Goal: Task Accomplishment & Management: Manage account settings

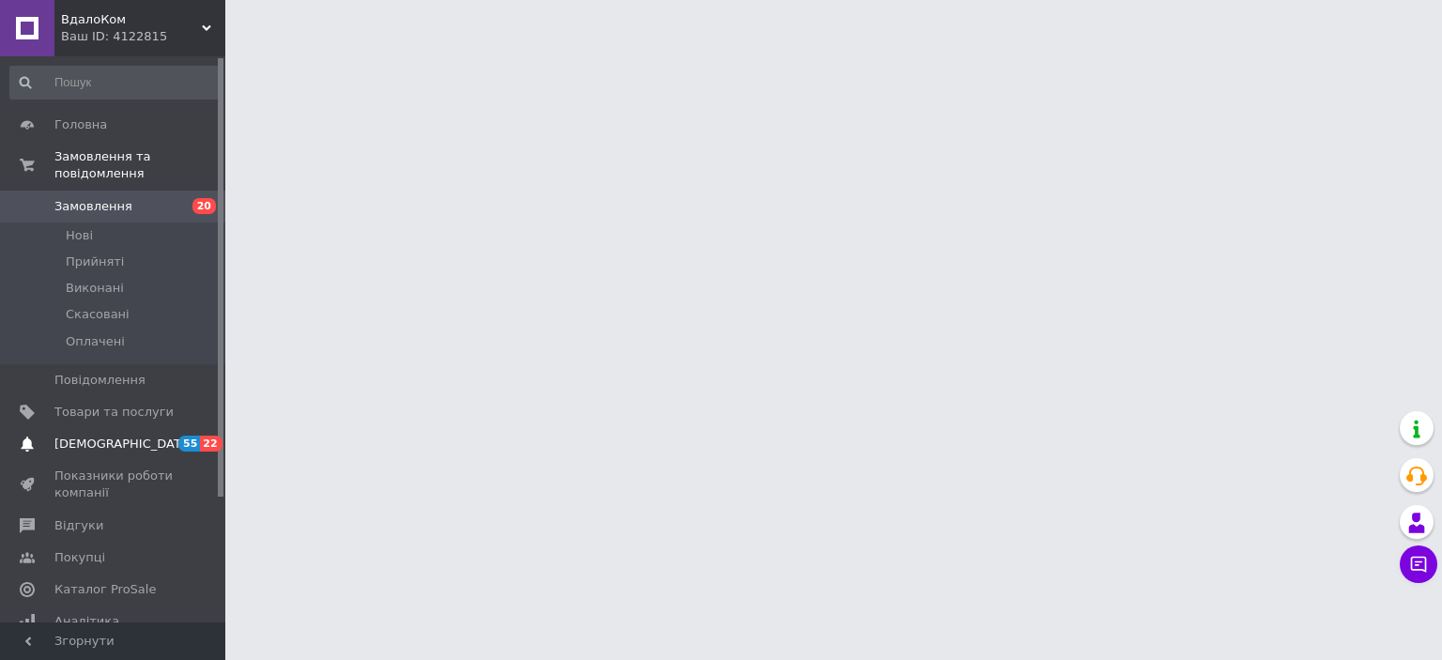
click at [110, 436] on span "[DEMOGRAPHIC_DATA]" at bounding box center [123, 444] width 139 height 17
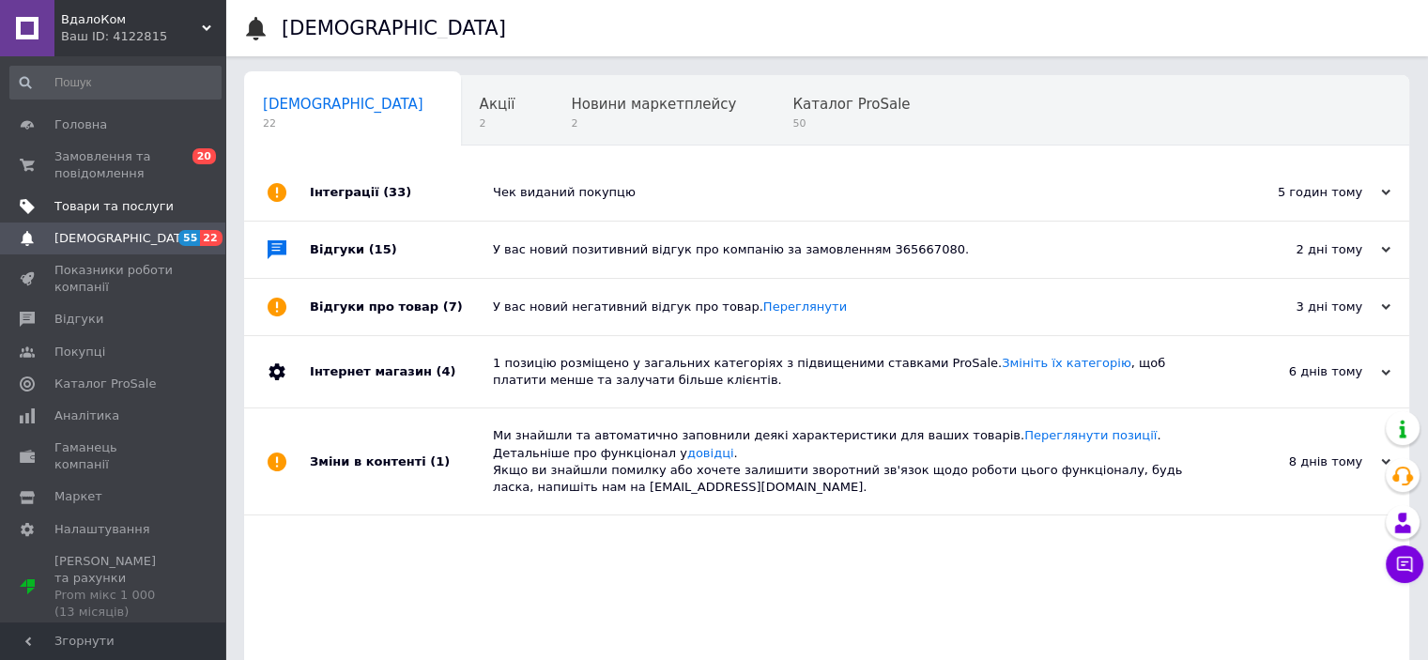
click at [127, 208] on span "Товари та послуги" at bounding box center [113, 206] width 119 height 17
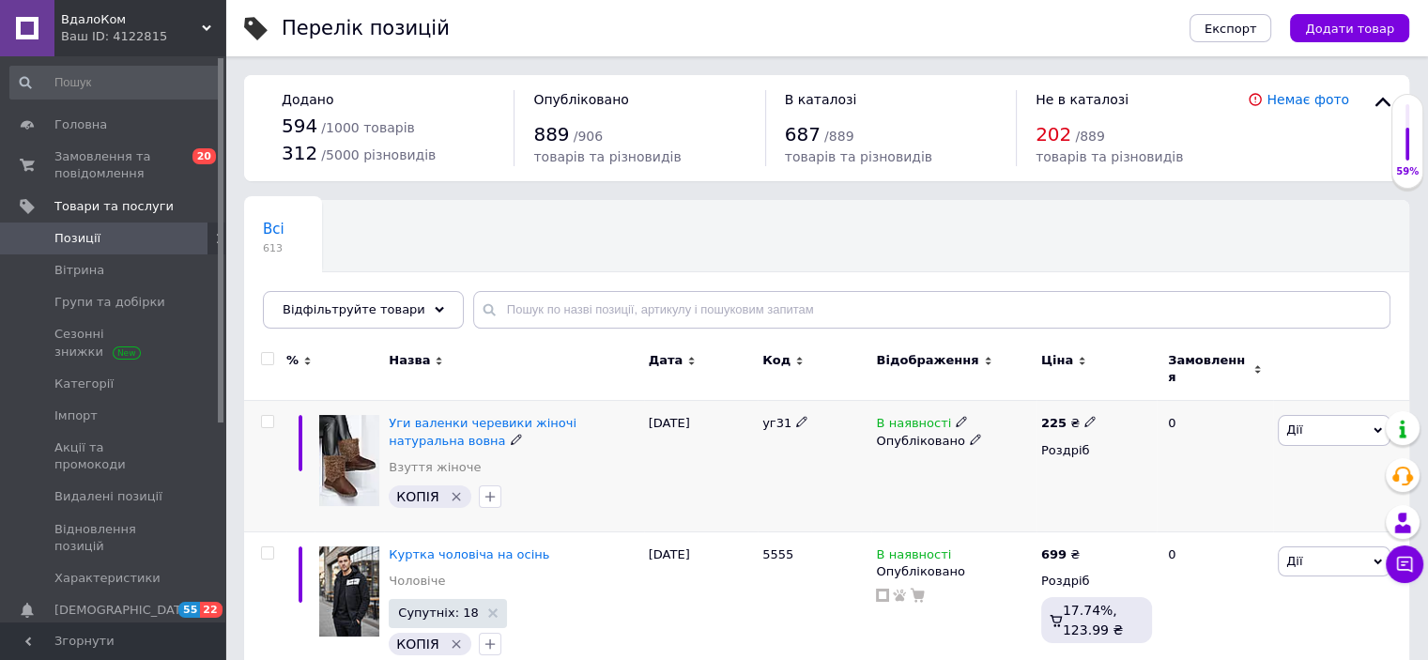
click at [1349, 420] on span "Дії" at bounding box center [1334, 430] width 113 height 30
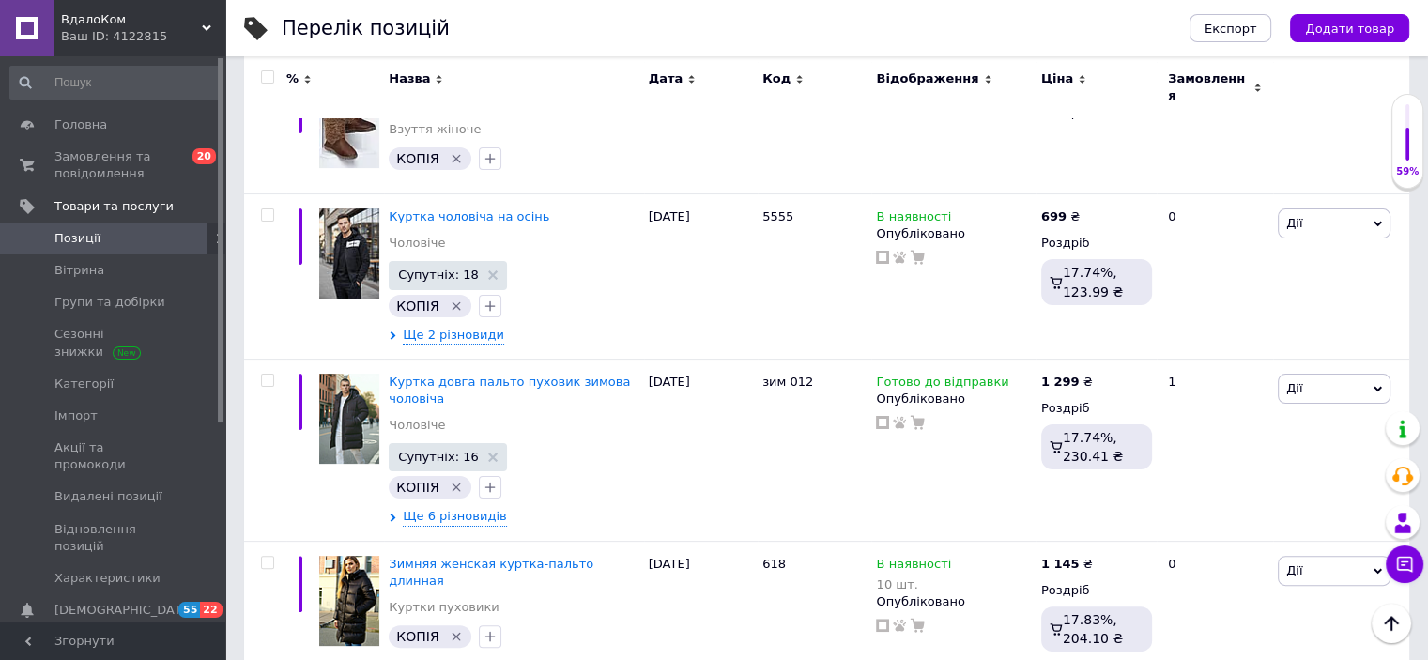
scroll to position [251, 0]
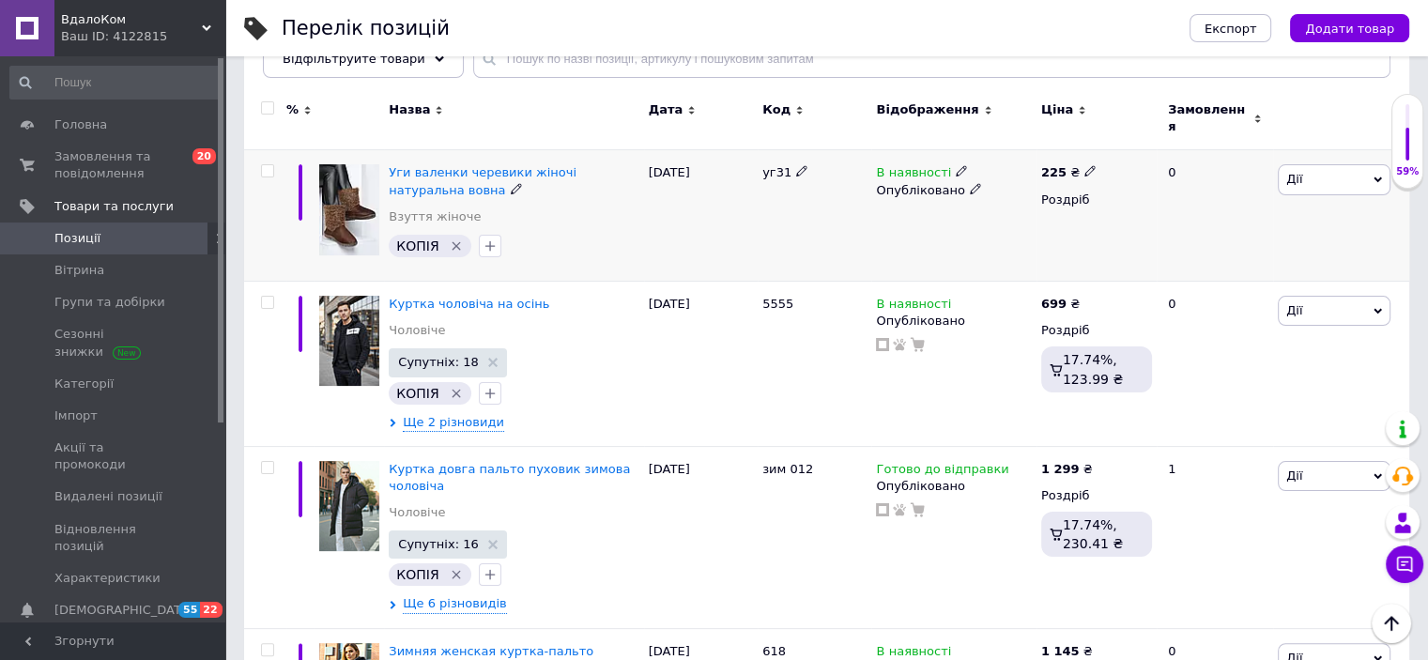
click at [1340, 164] on span "Дії" at bounding box center [1334, 179] width 113 height 30
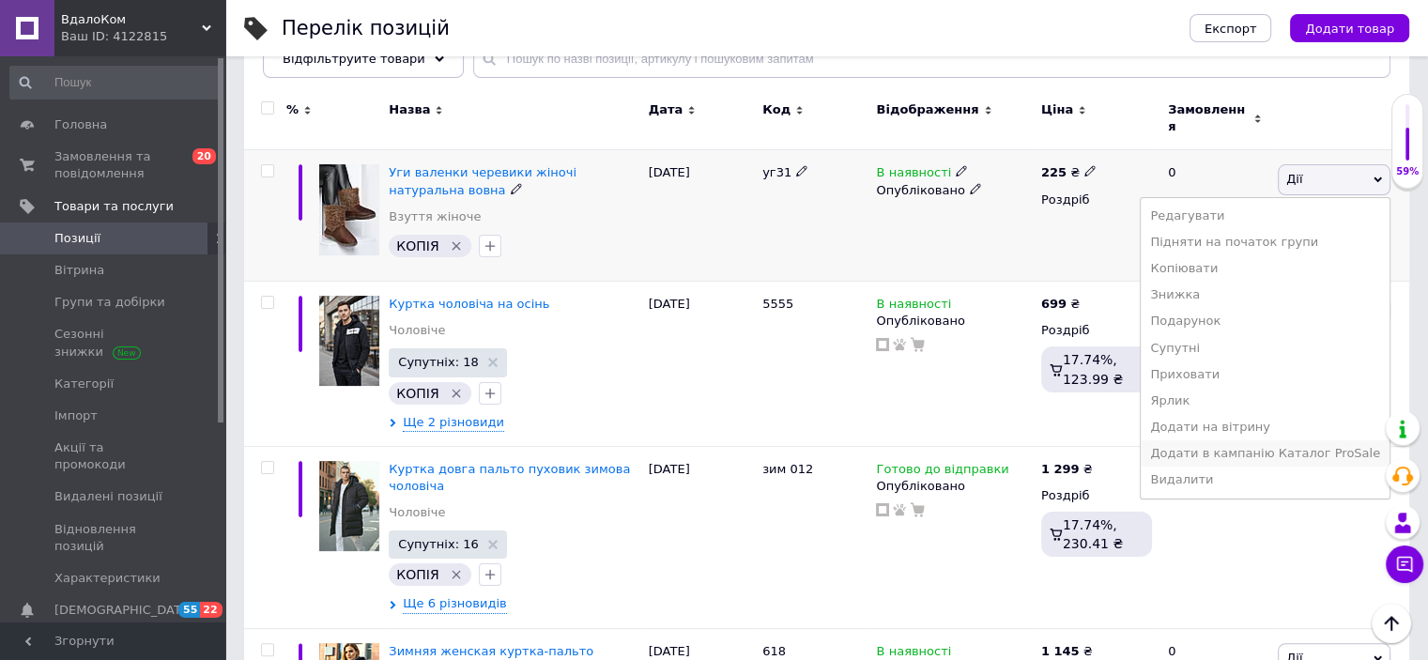
click at [1309, 440] on li "Додати в кампанію Каталог ProSale" at bounding box center [1264, 453] width 249 height 26
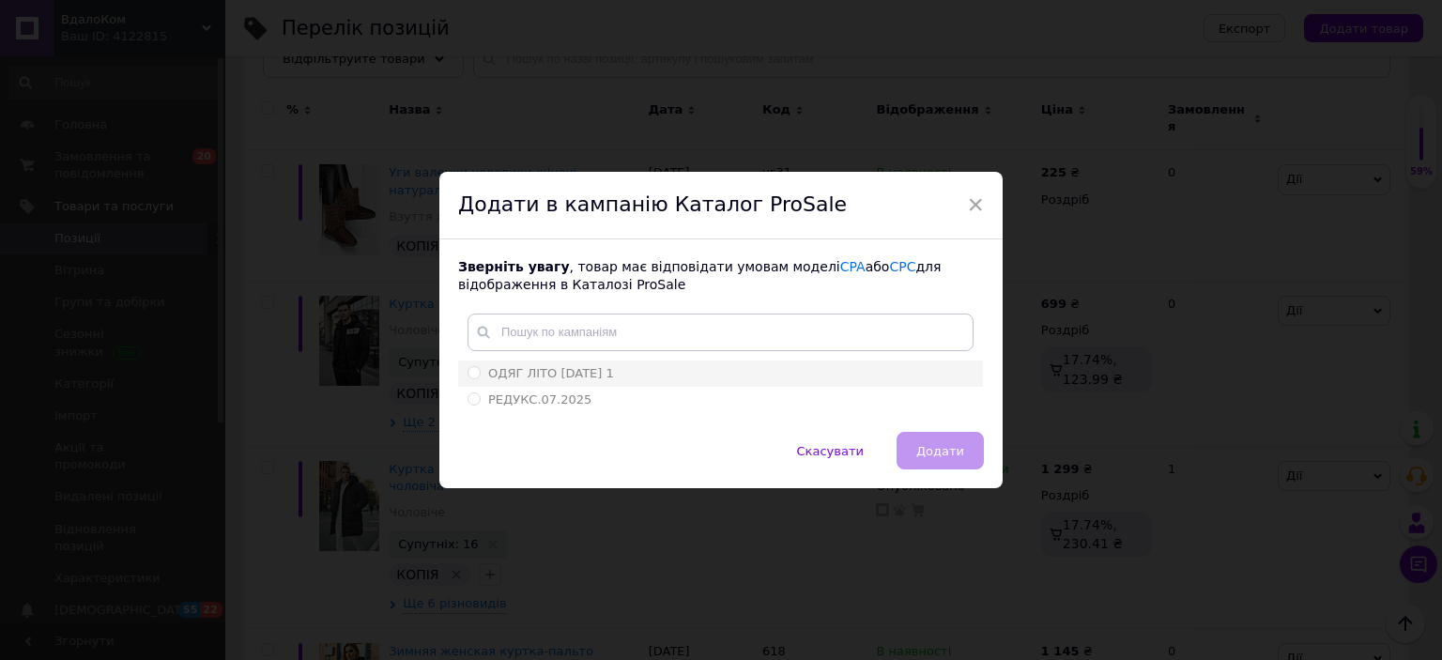
click at [471, 374] on input "ОДЯГ ЛІТО [DATE] 1" at bounding box center [473, 372] width 12 height 12
radio input "true"
click at [960, 452] on span "Додати" at bounding box center [940, 451] width 48 height 14
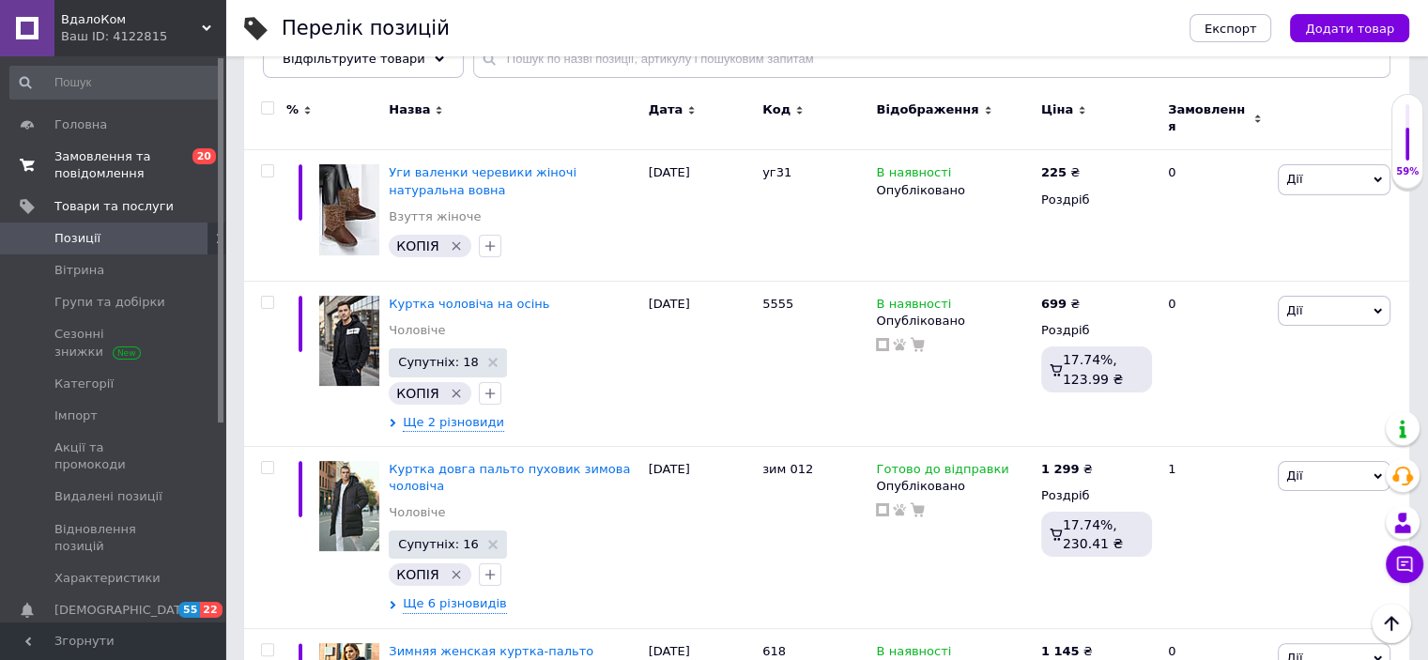
click at [125, 154] on span "Замовлення та повідомлення" at bounding box center [113, 165] width 119 height 34
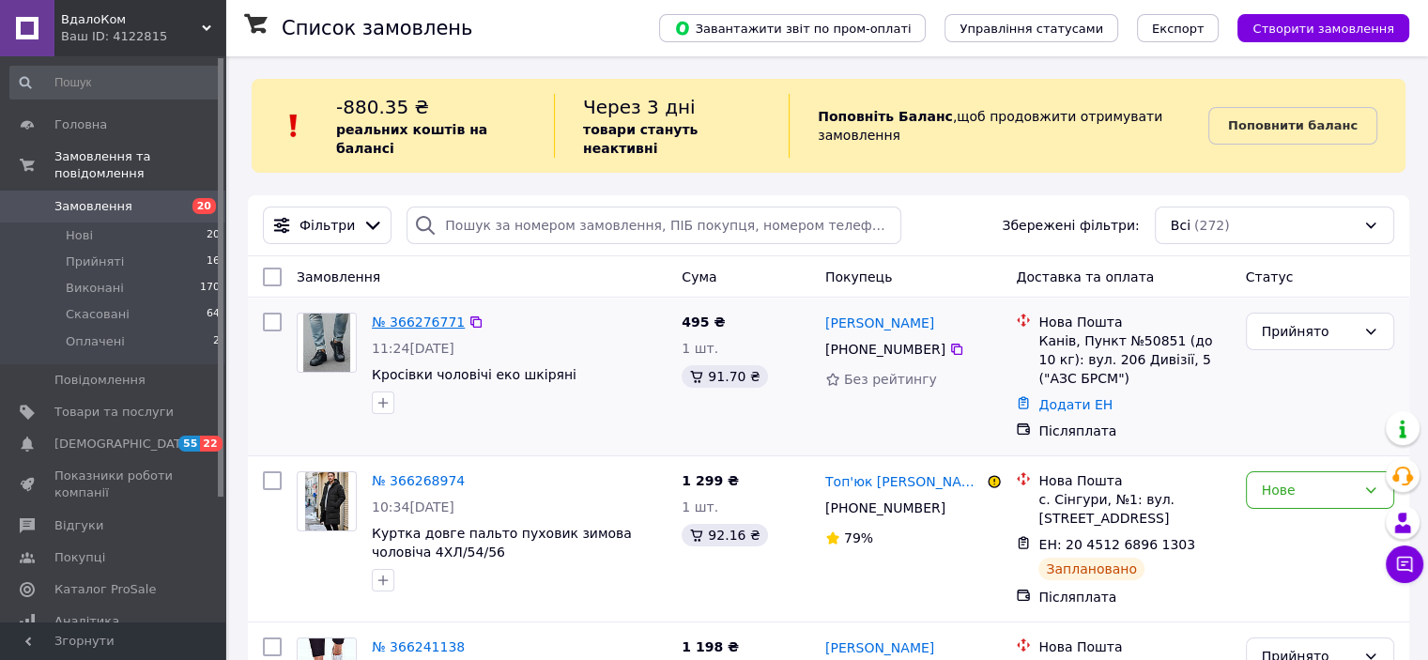
click at [430, 314] on link "№ 366276771" at bounding box center [418, 321] width 93 height 15
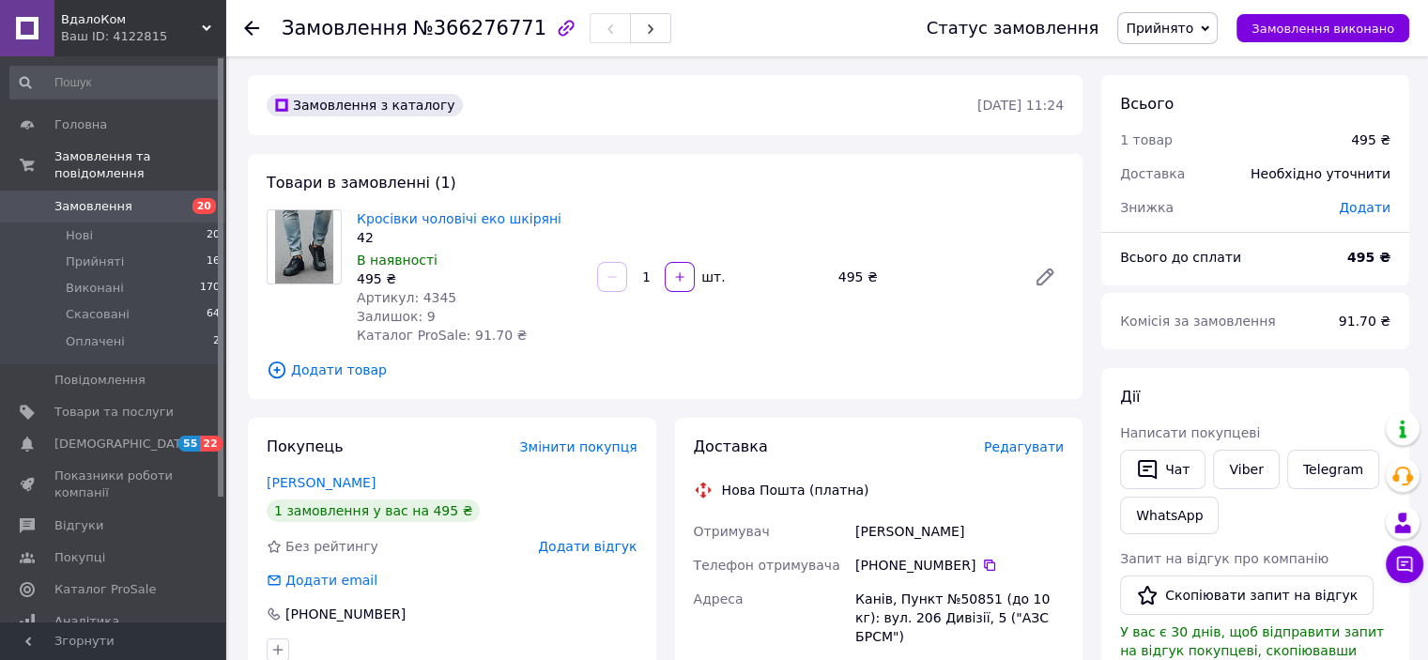
scroll to position [577, 0]
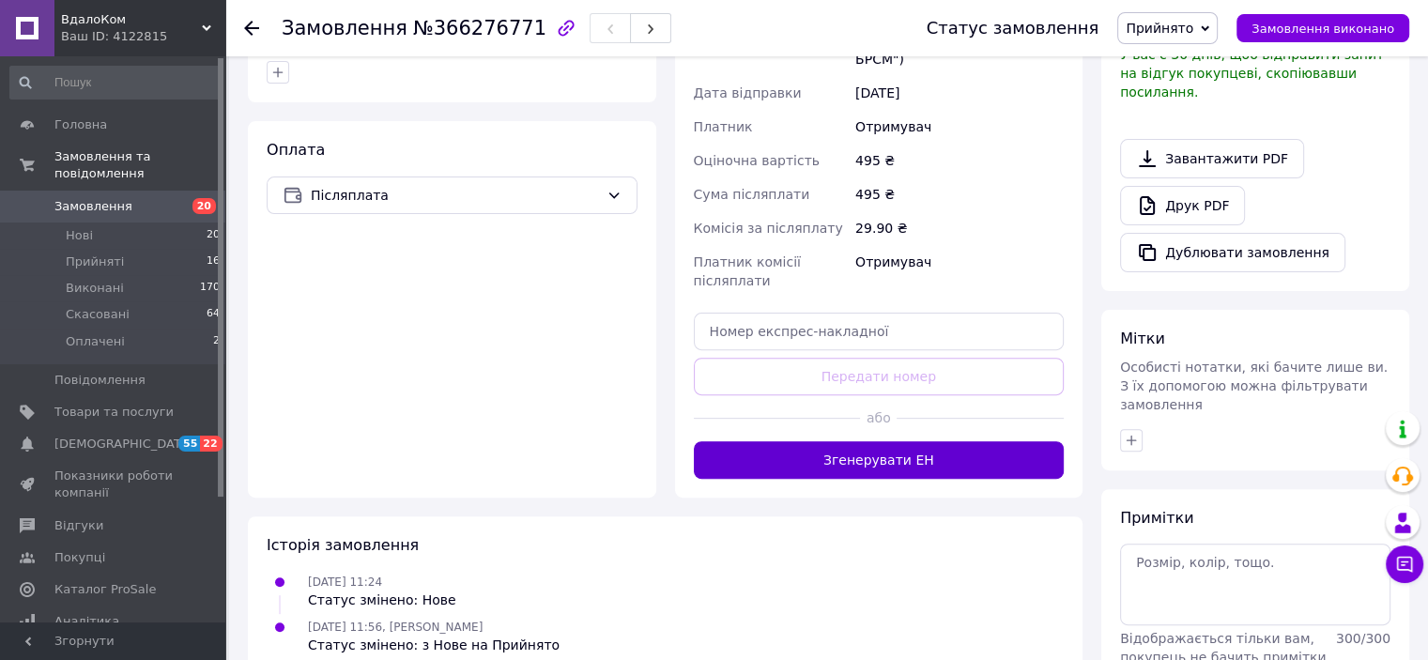
click at [967, 441] on button "Згенерувати ЕН" at bounding box center [879, 460] width 371 height 38
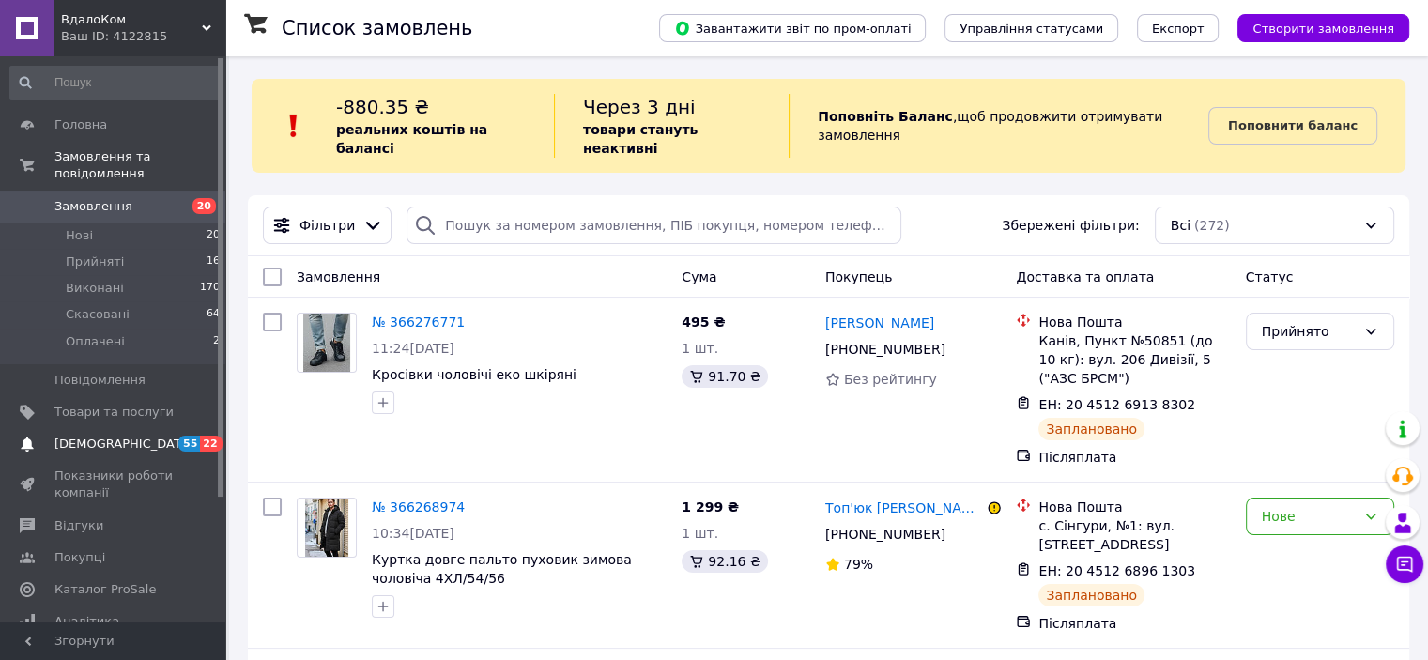
click at [108, 436] on span "[DEMOGRAPHIC_DATA]" at bounding box center [123, 444] width 139 height 17
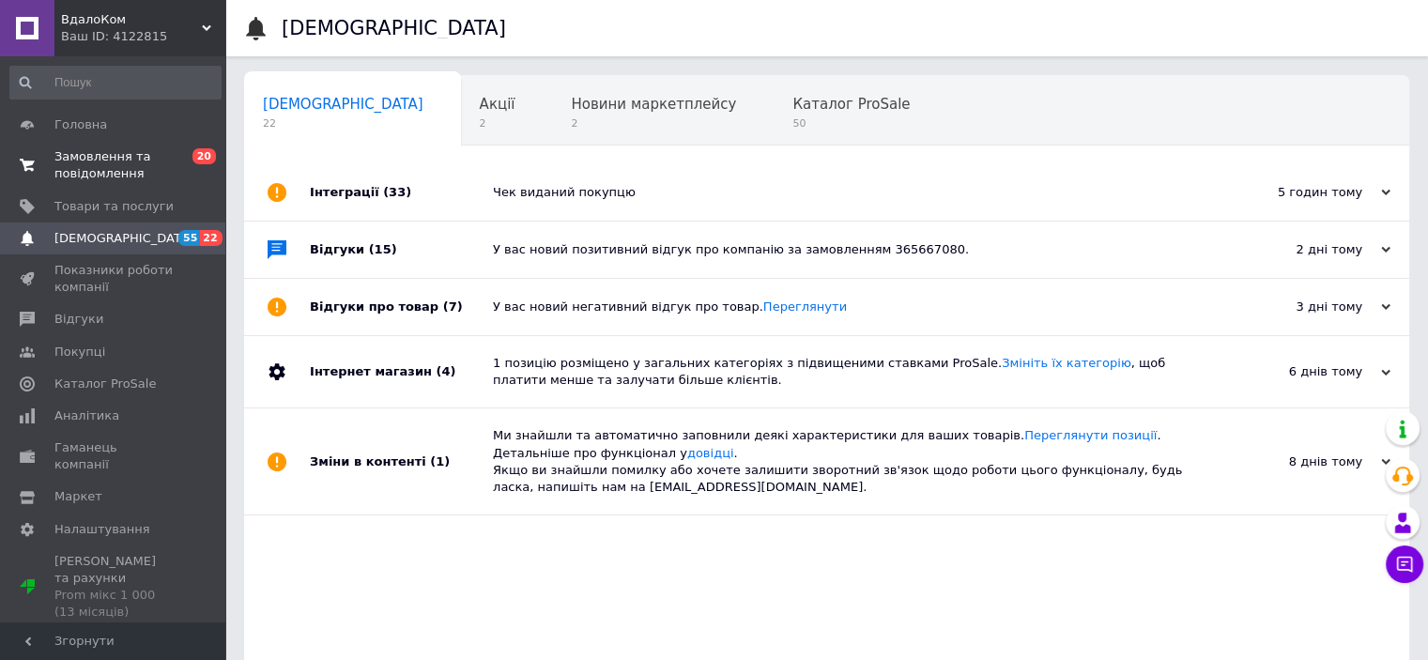
click at [85, 172] on span "Замовлення та повідомлення" at bounding box center [113, 165] width 119 height 34
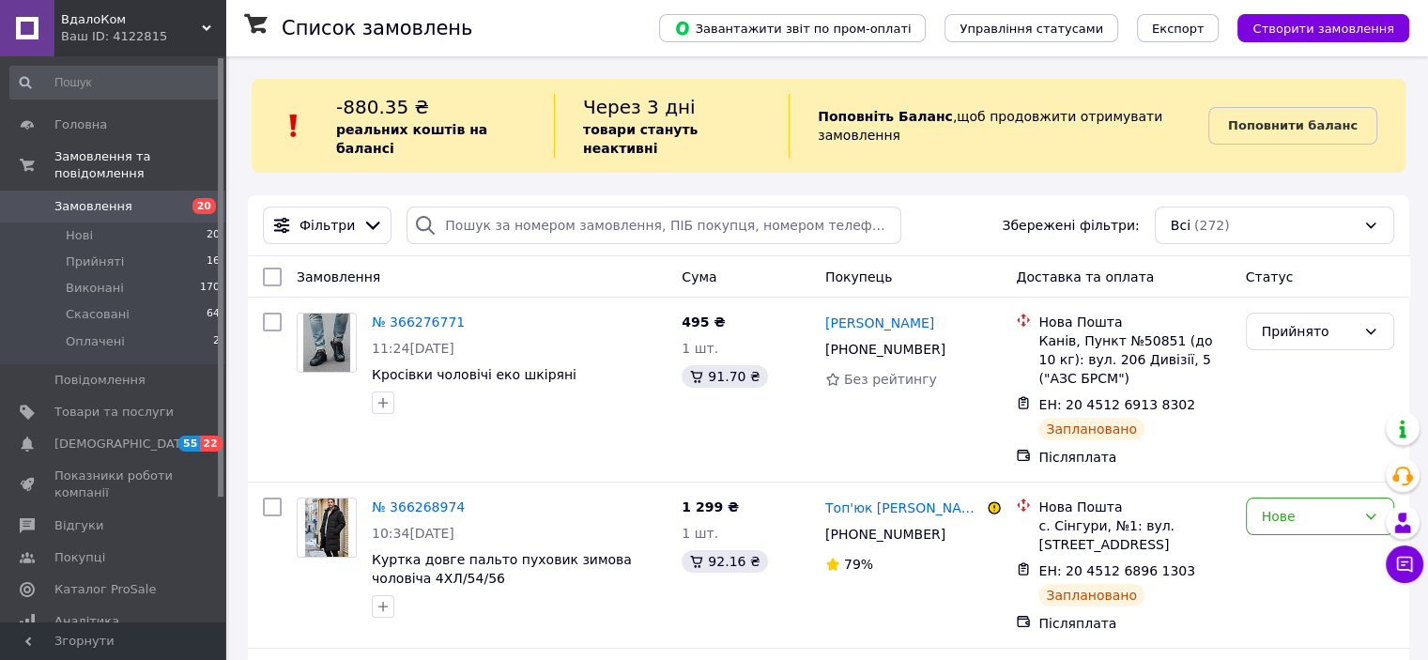
click at [207, 29] on use at bounding box center [206, 28] width 9 height 6
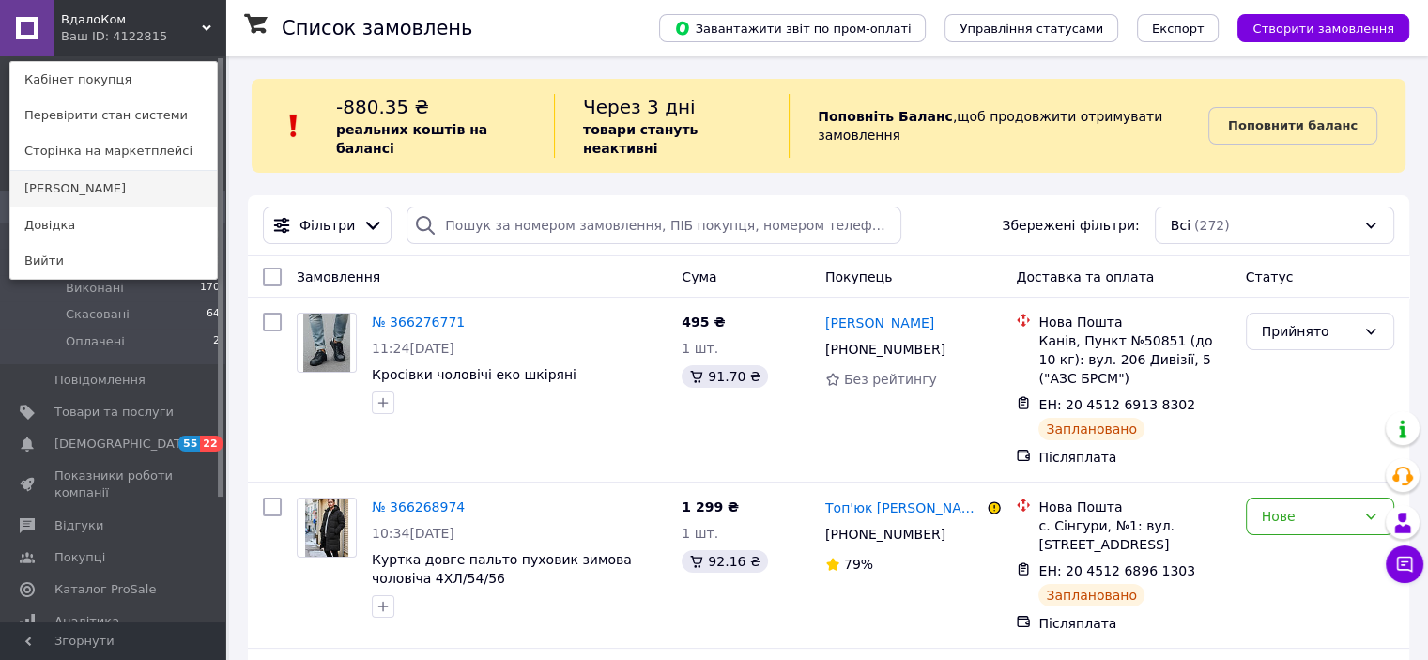
click at [128, 178] on link "[PERSON_NAME]" at bounding box center [113, 189] width 207 height 36
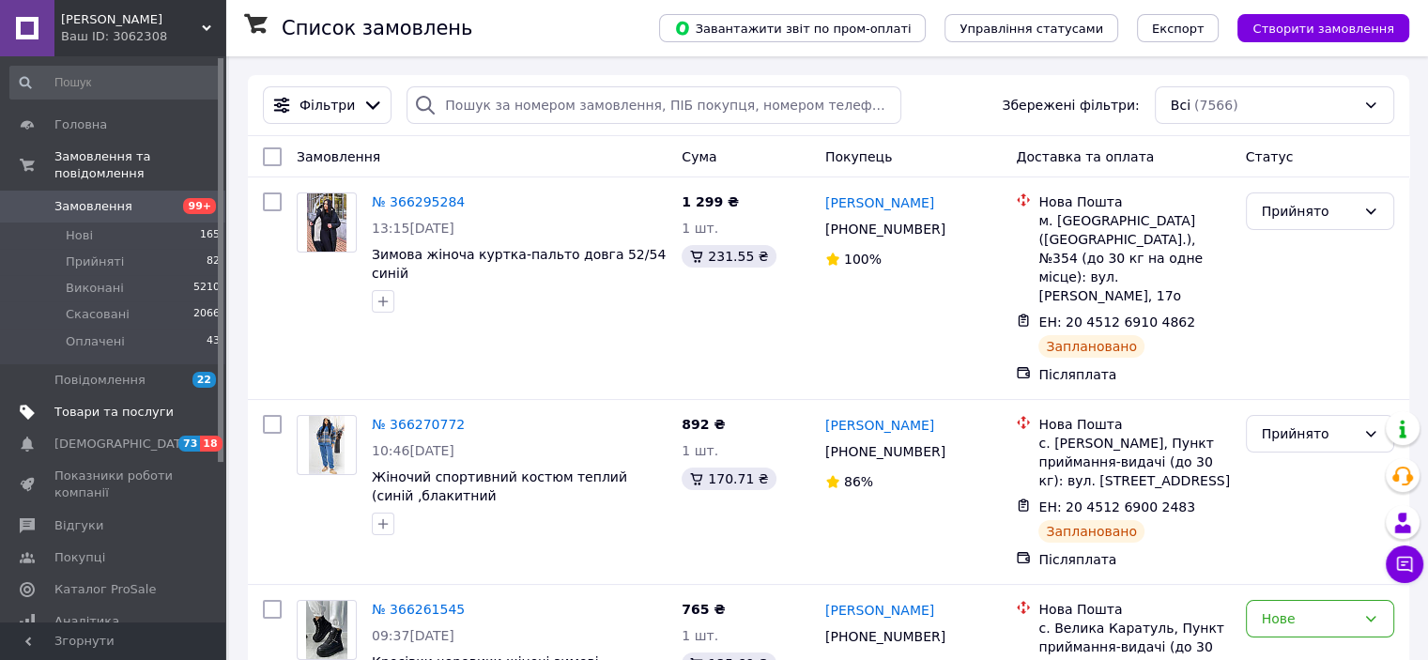
click at [131, 404] on span "Товари та послуги" at bounding box center [113, 412] width 119 height 17
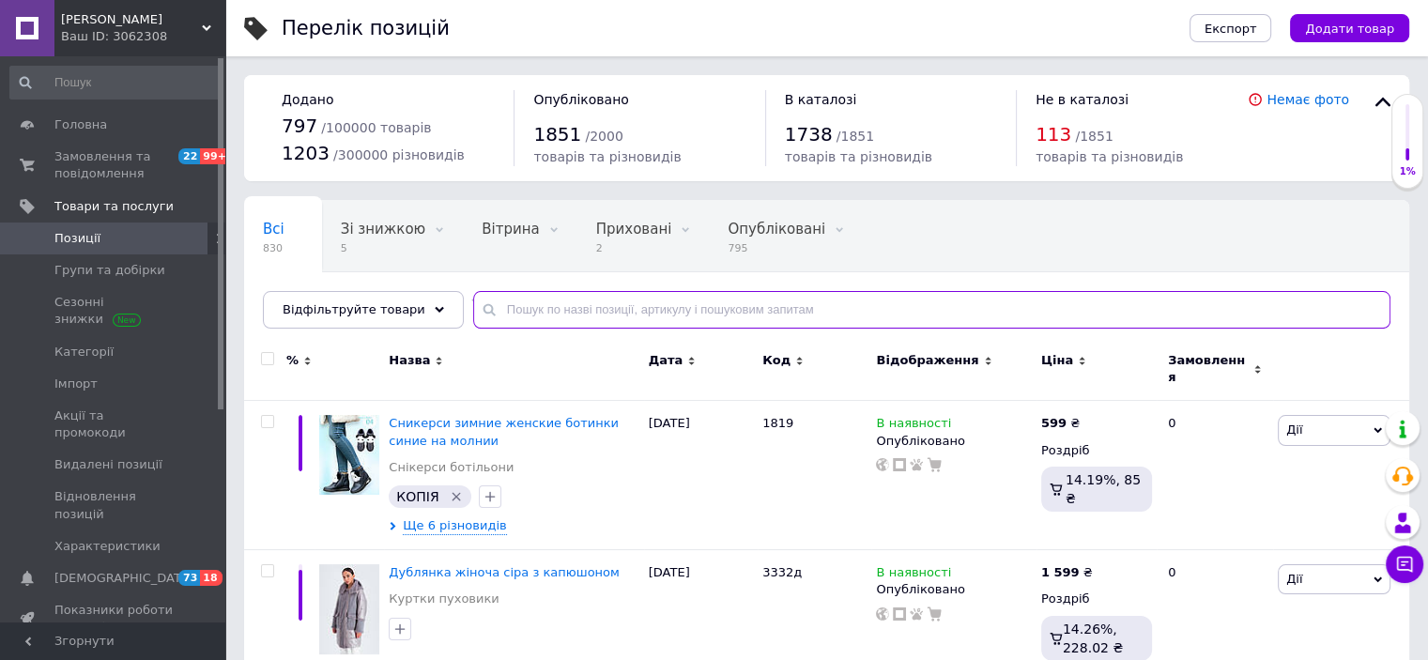
click at [595, 304] on input "text" at bounding box center [931, 310] width 917 height 38
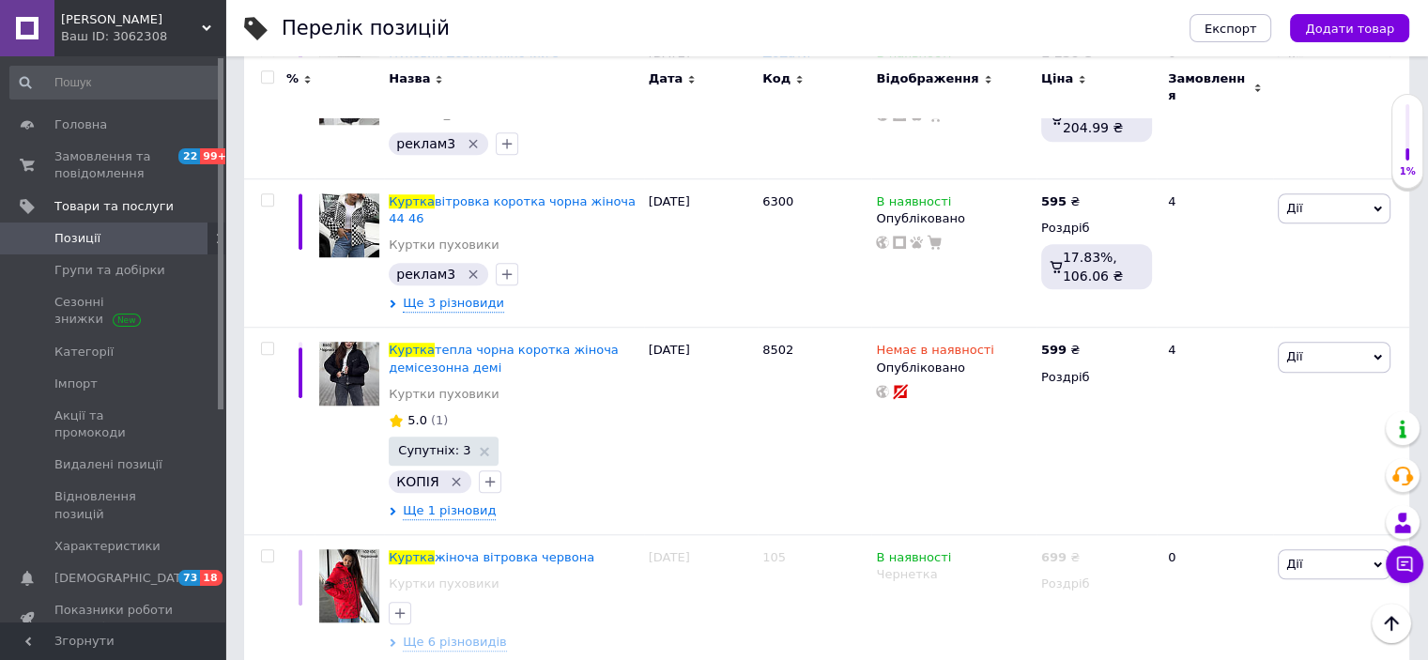
scroll to position [1386, 0]
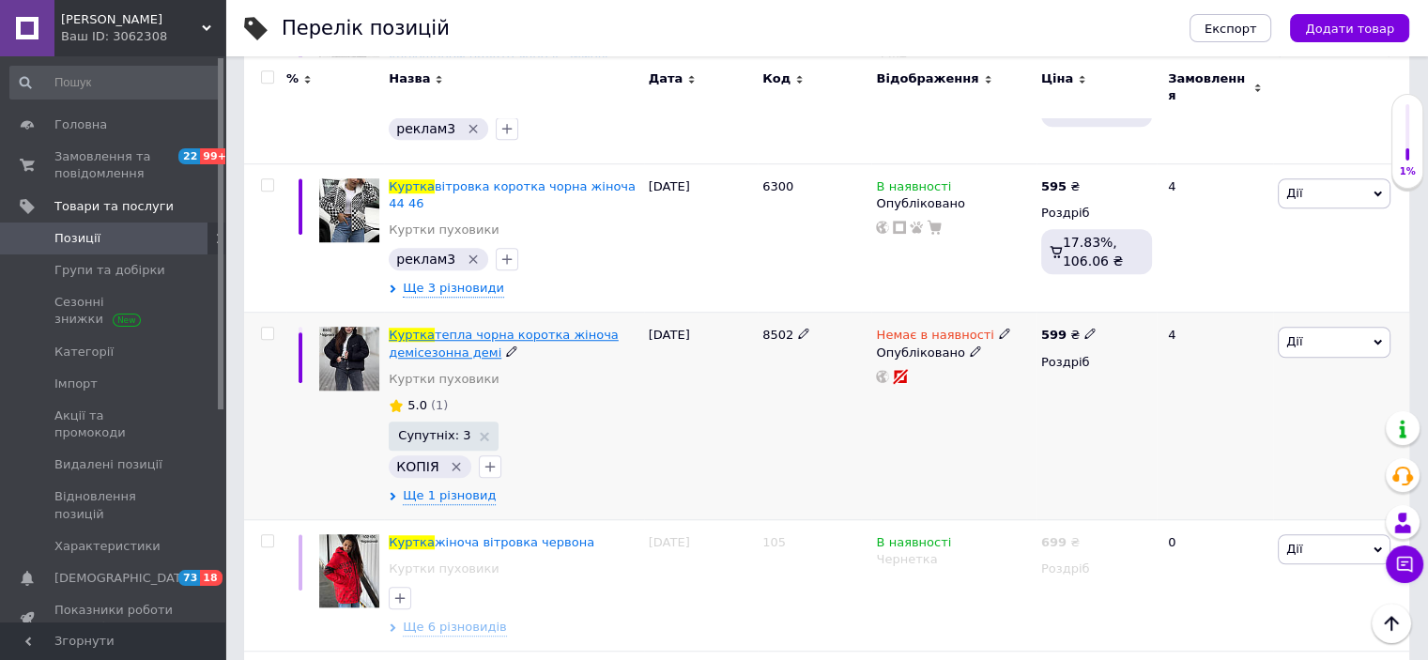
type input "КУРТКА ЧЕРНА"
